Goal: Check status: Check status

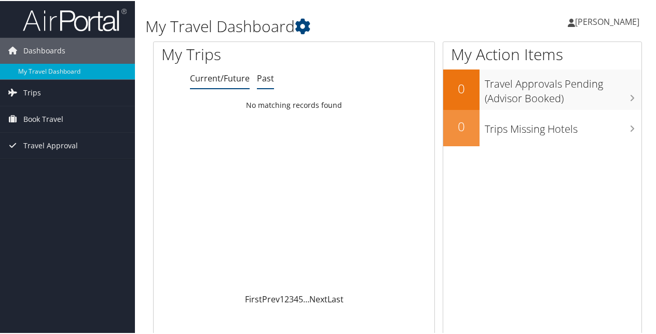
click at [263, 82] on link "Past" at bounding box center [265, 77] width 17 height 11
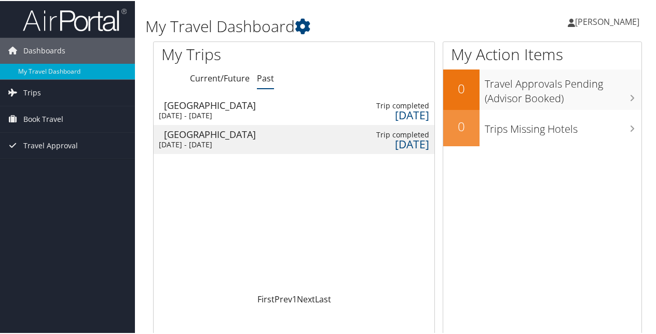
click at [260, 134] on div "[GEOGRAPHIC_DATA]" at bounding box center [212, 133] width 97 height 9
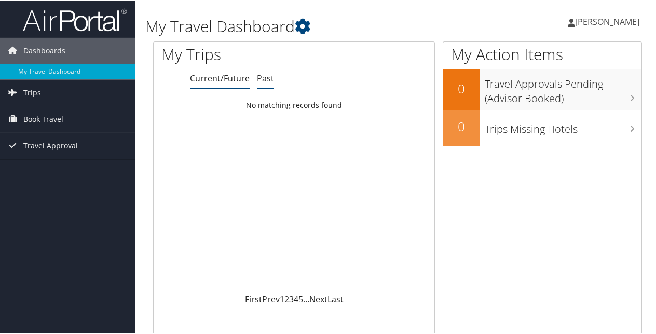
click at [268, 82] on link "Past" at bounding box center [265, 77] width 17 height 11
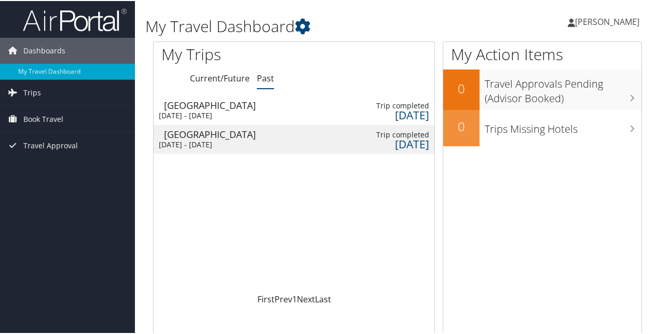
click at [244, 113] on div "[DATE] - [DATE]" at bounding box center [207, 114] width 97 height 9
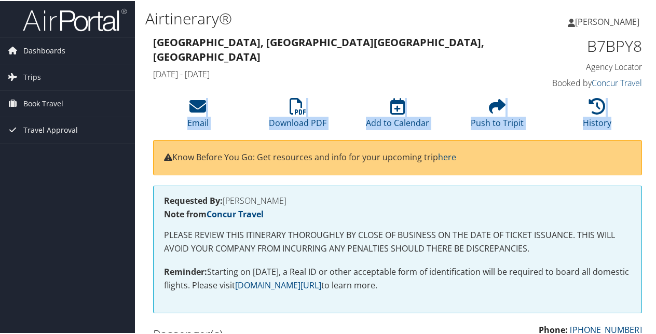
drag, startPoint x: 655, startPoint y: 81, endPoint x: 662, endPoint y: 120, distance: 40.0
click at [656, 120] on html "Menu Dashboards ► My Travel Dashboard Trips ► Current/Future Trips Past Trips T…" at bounding box center [330, 167] width 660 height 334
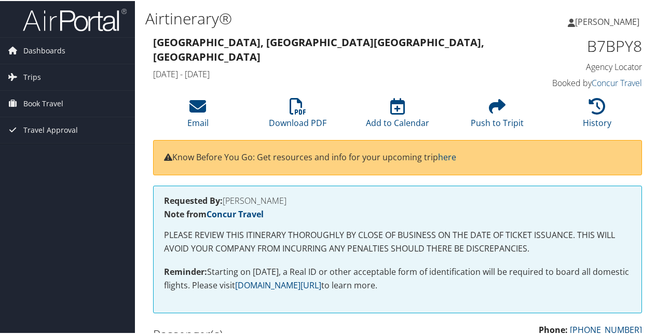
drag, startPoint x: 660, startPoint y: 120, endPoint x: 654, endPoint y: 206, distance: 85.9
